Goal: Transaction & Acquisition: Purchase product/service

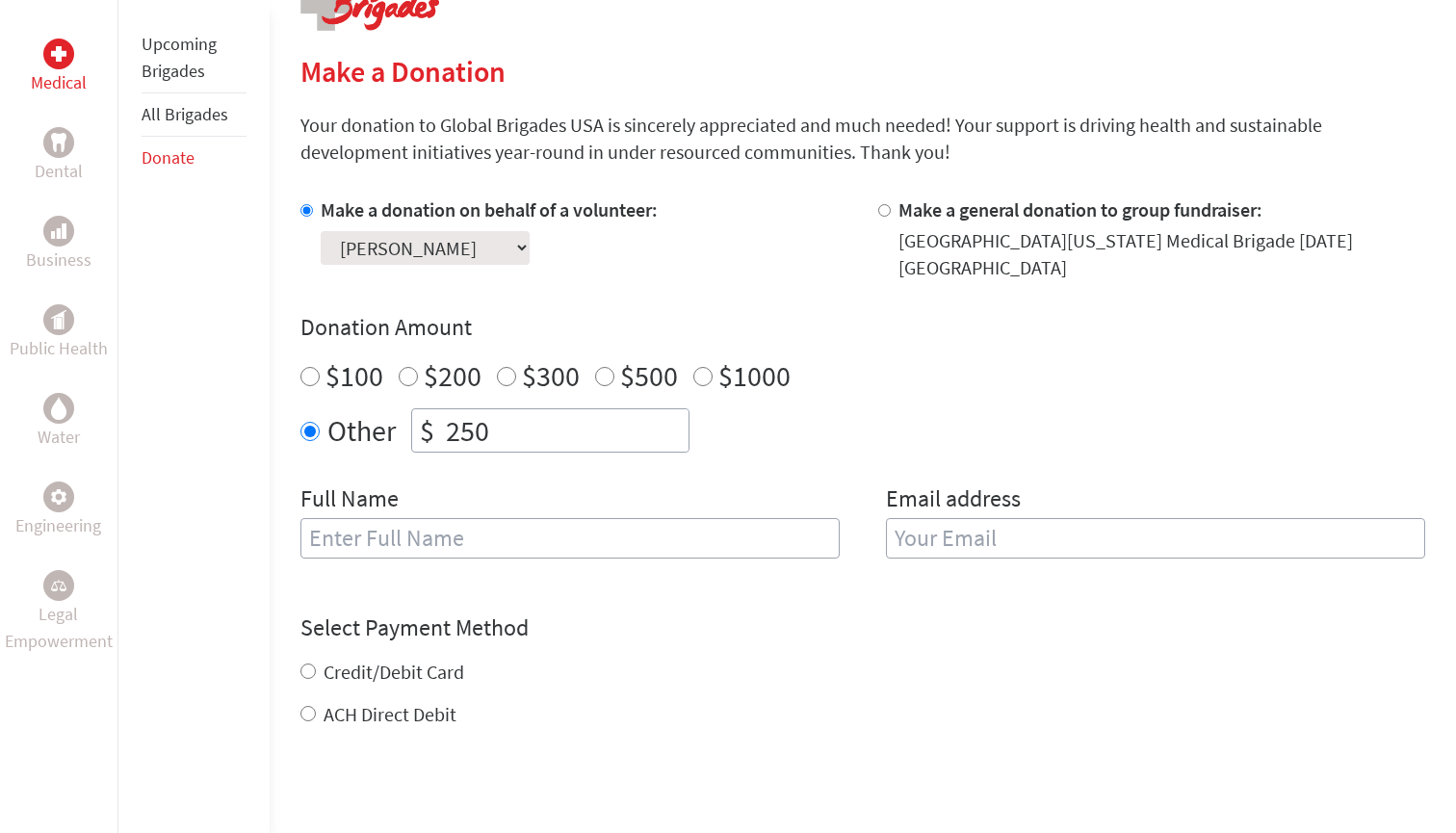
scroll to position [428, 0]
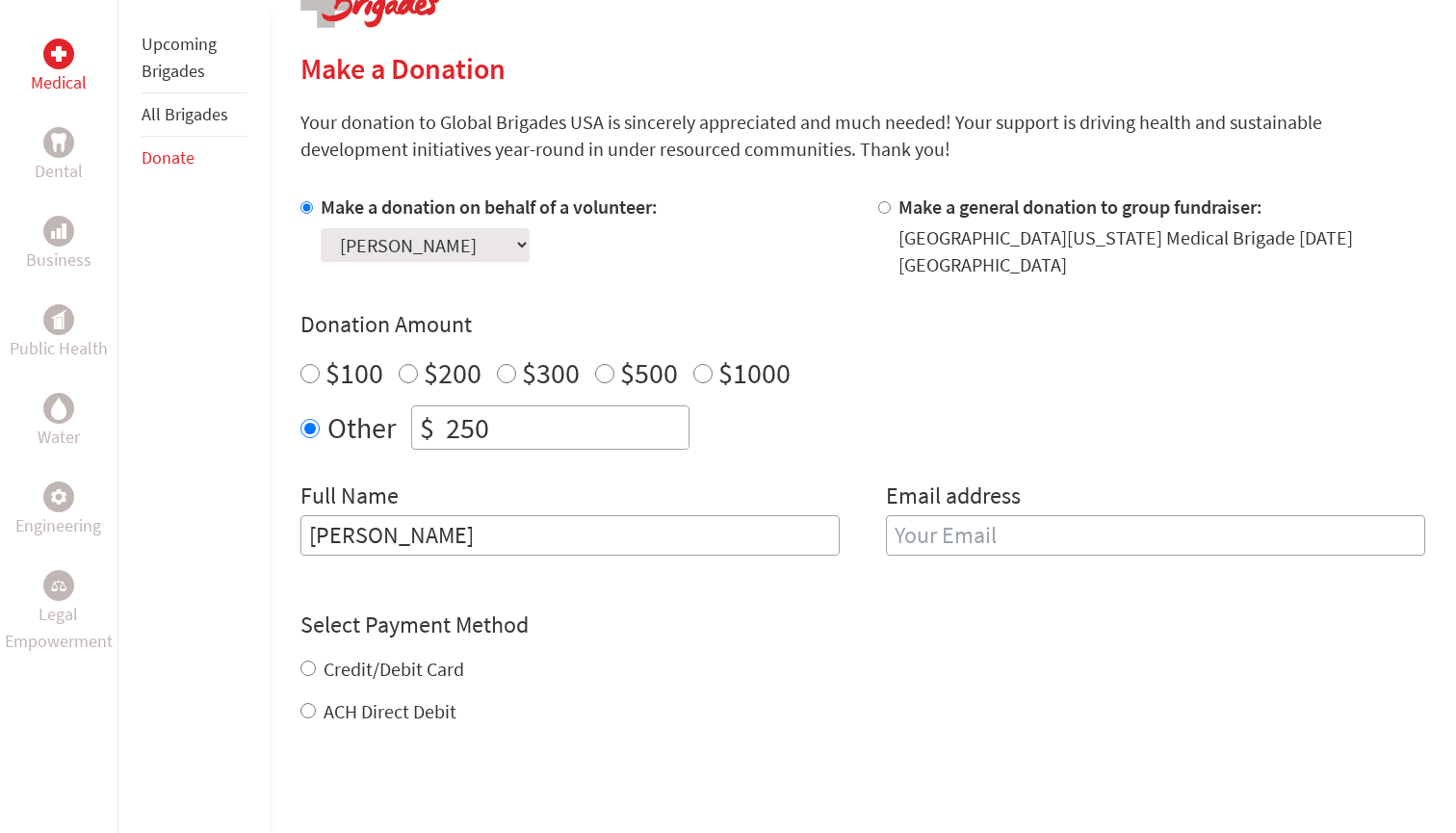
type input "[PERSON_NAME]"
type input "S"
click at [459, 526] on input "[PERSON_NAME]" at bounding box center [570, 535] width 539 height 40
type input "[PERSON_NAME]"
click at [995, 545] on input "email" at bounding box center [1155, 535] width 539 height 40
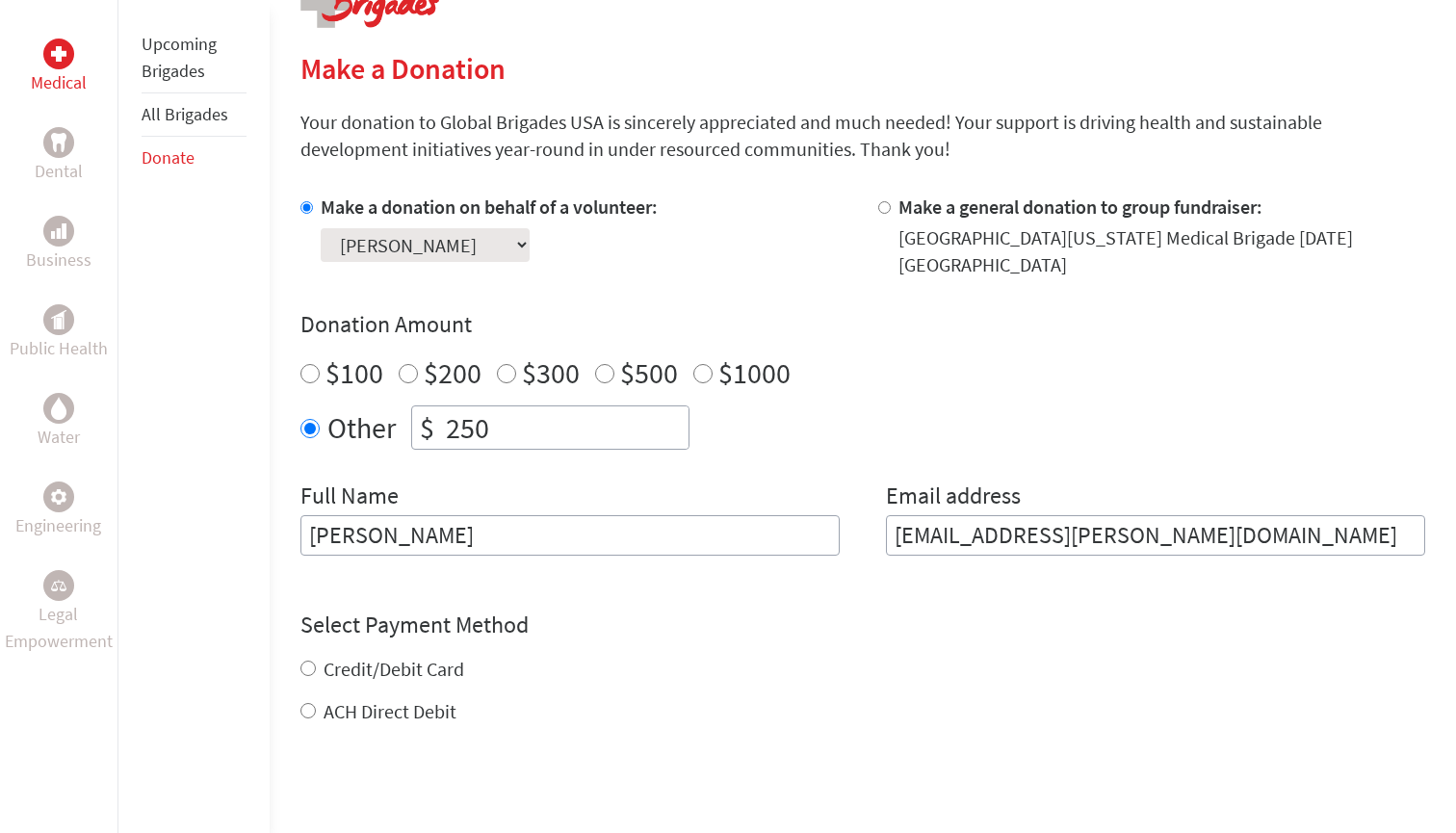
type input "[EMAIL_ADDRESS][PERSON_NAME][DOMAIN_NAME]"
click at [685, 613] on h4 "Select Payment Method" at bounding box center [863, 624] width 1125 height 30
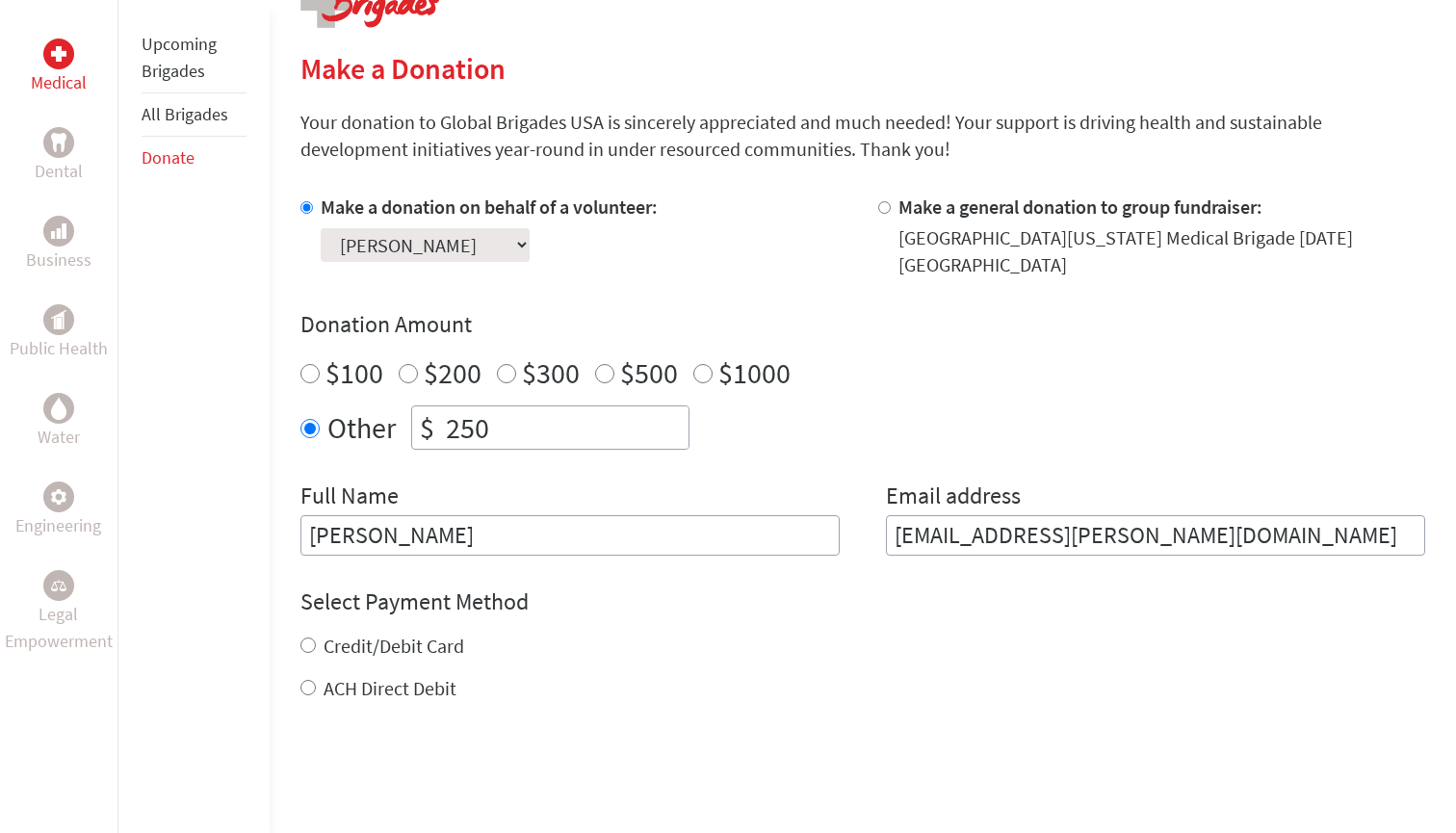
click at [449, 646] on label "Credit/Debit Card" at bounding box center [393, 646] width 140 height 24
click at [315, 646] on input "Credit/Debit Card" at bounding box center [309, 646] width 16 height 16
radio input "true"
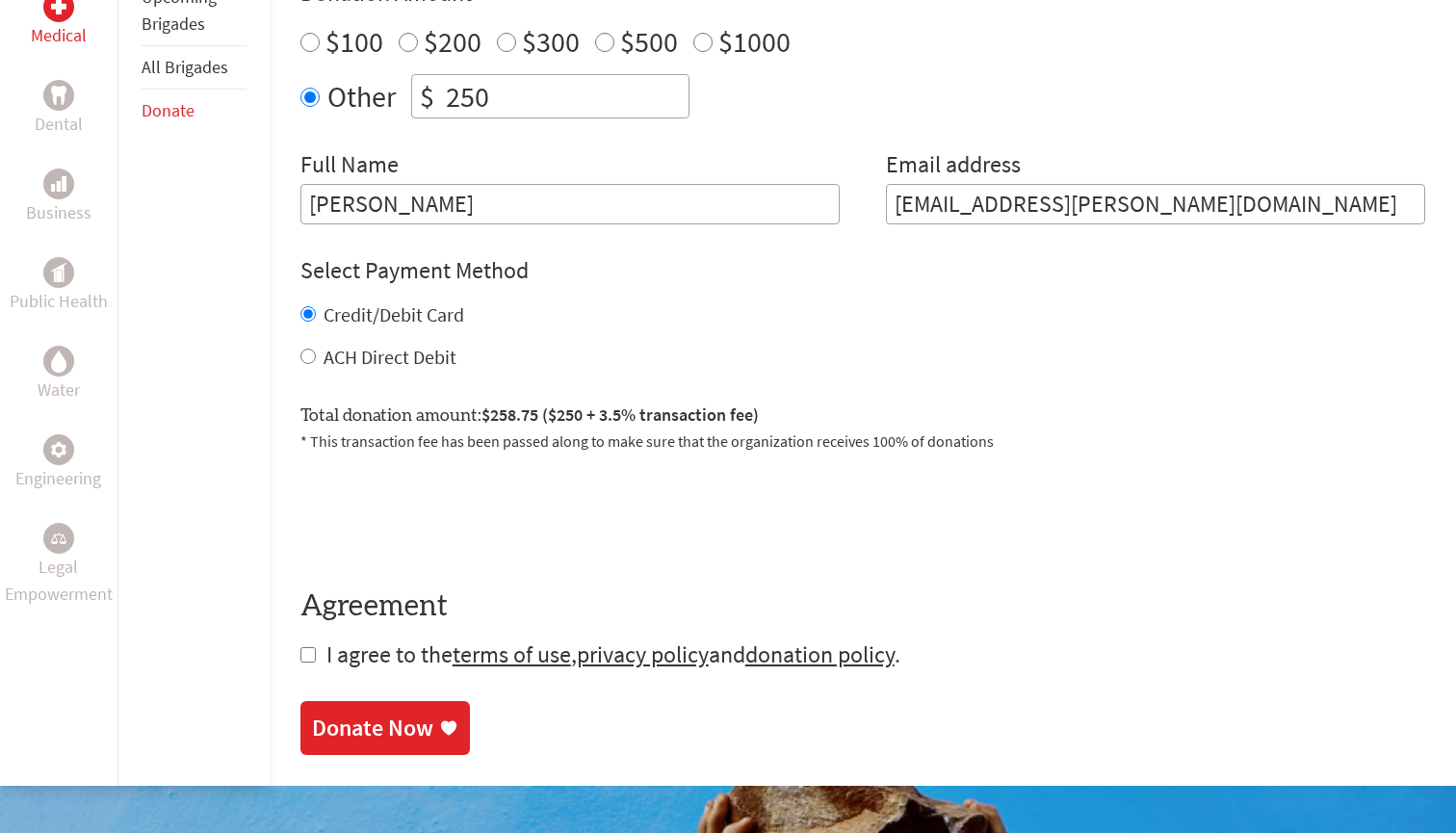
scroll to position [808, 0]
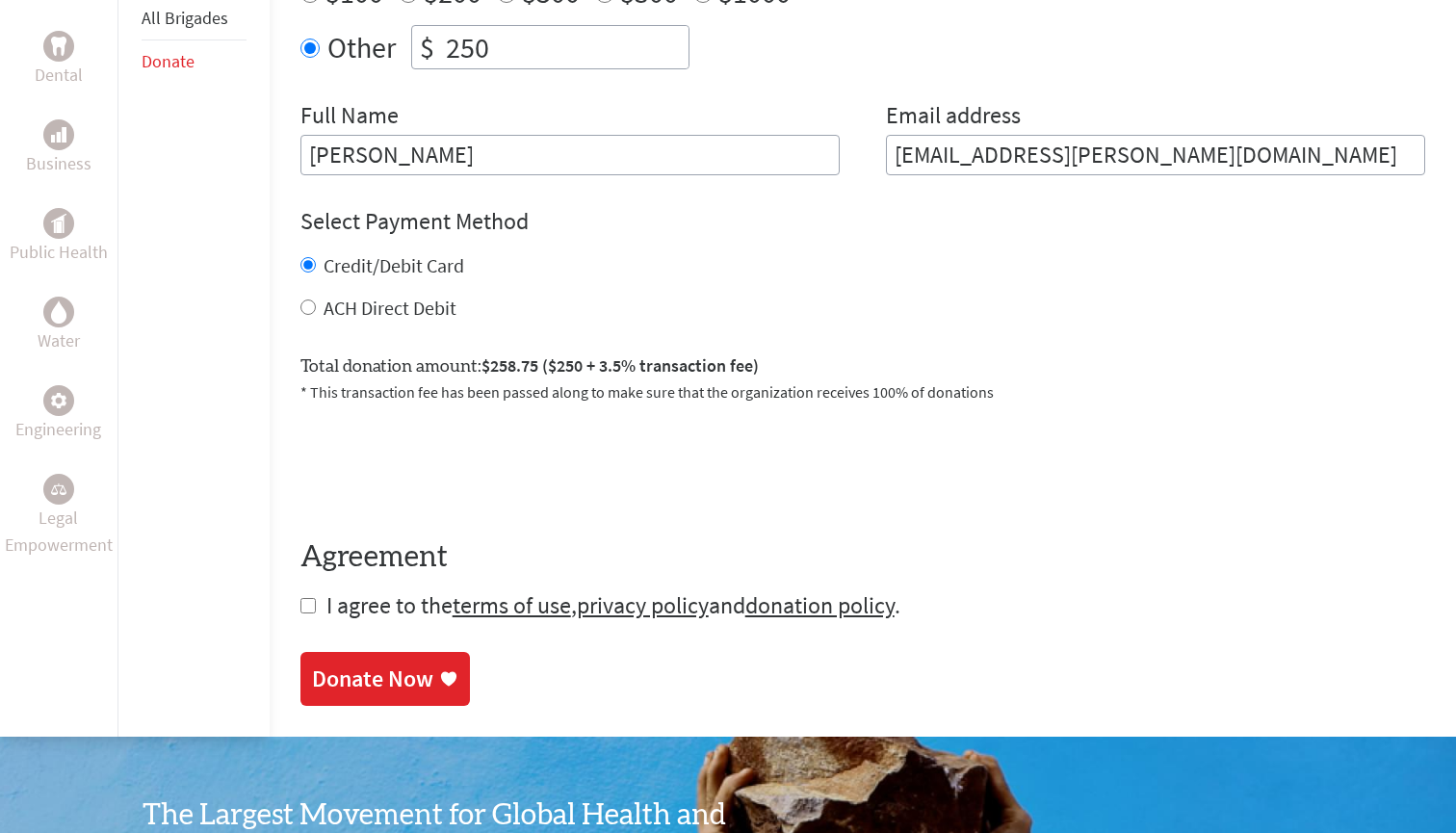
click at [302, 611] on input "checkbox" at bounding box center [309, 606] width 16 height 16
checkbox input "true"
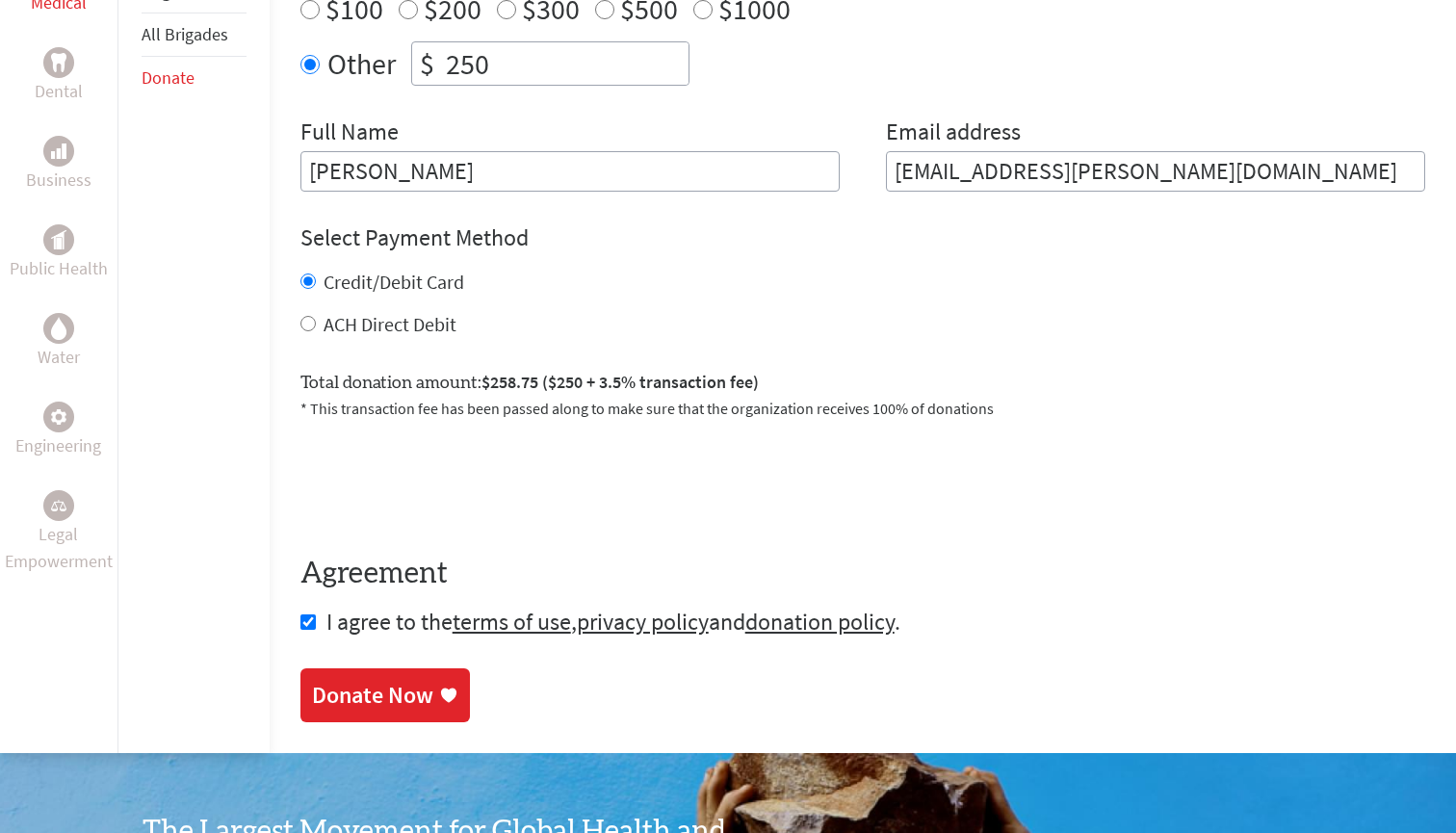
scroll to position [800, 0]
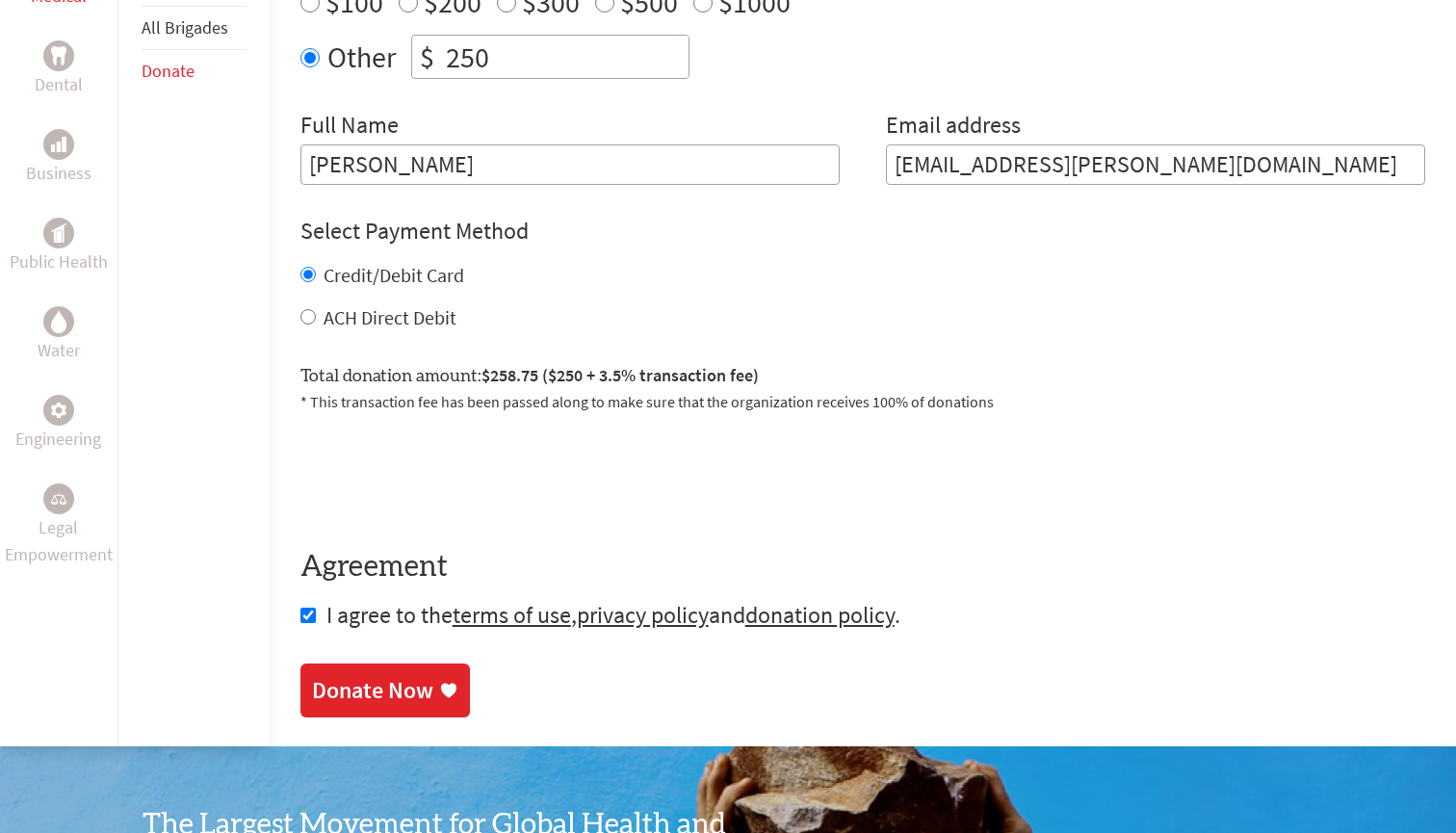
click at [389, 676] on link "Donate Now" at bounding box center [385, 690] width 170 height 54
